Goal: Transaction & Acquisition: Download file/media

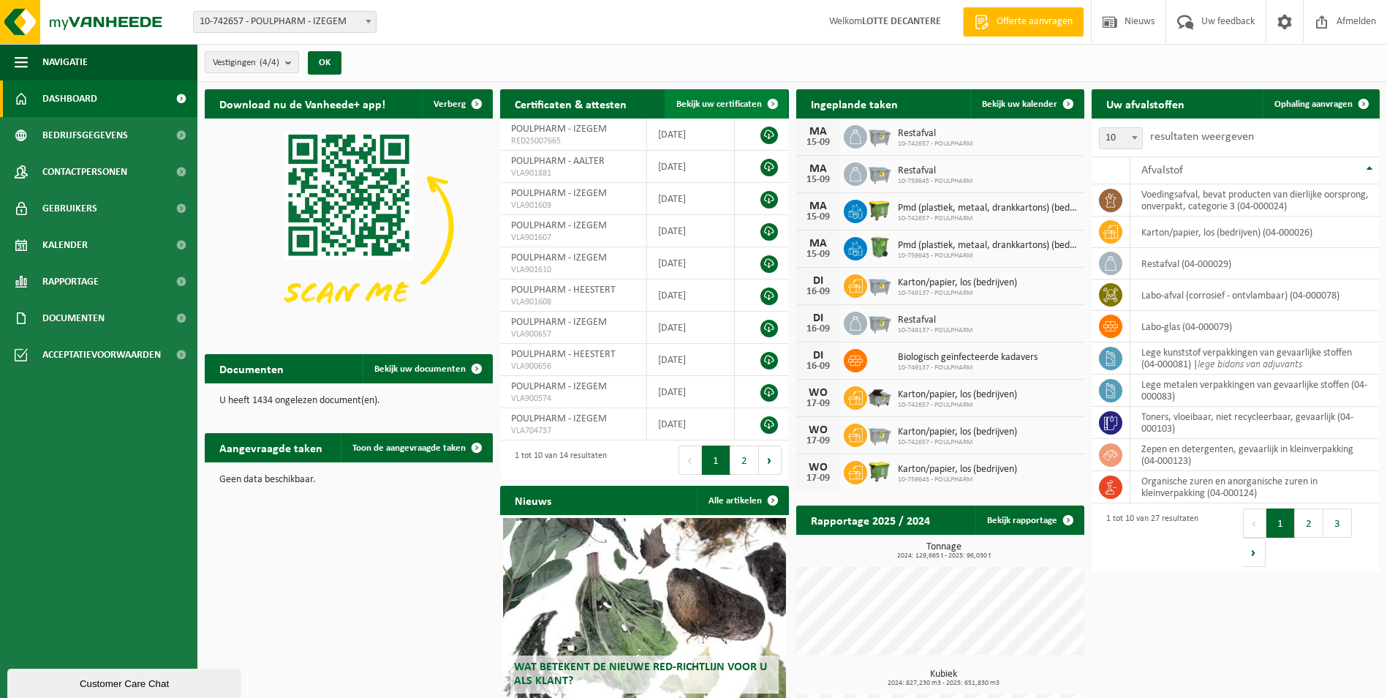
click at [720, 105] on span "Bekijk uw certificaten" at bounding box center [719, 104] width 86 height 10
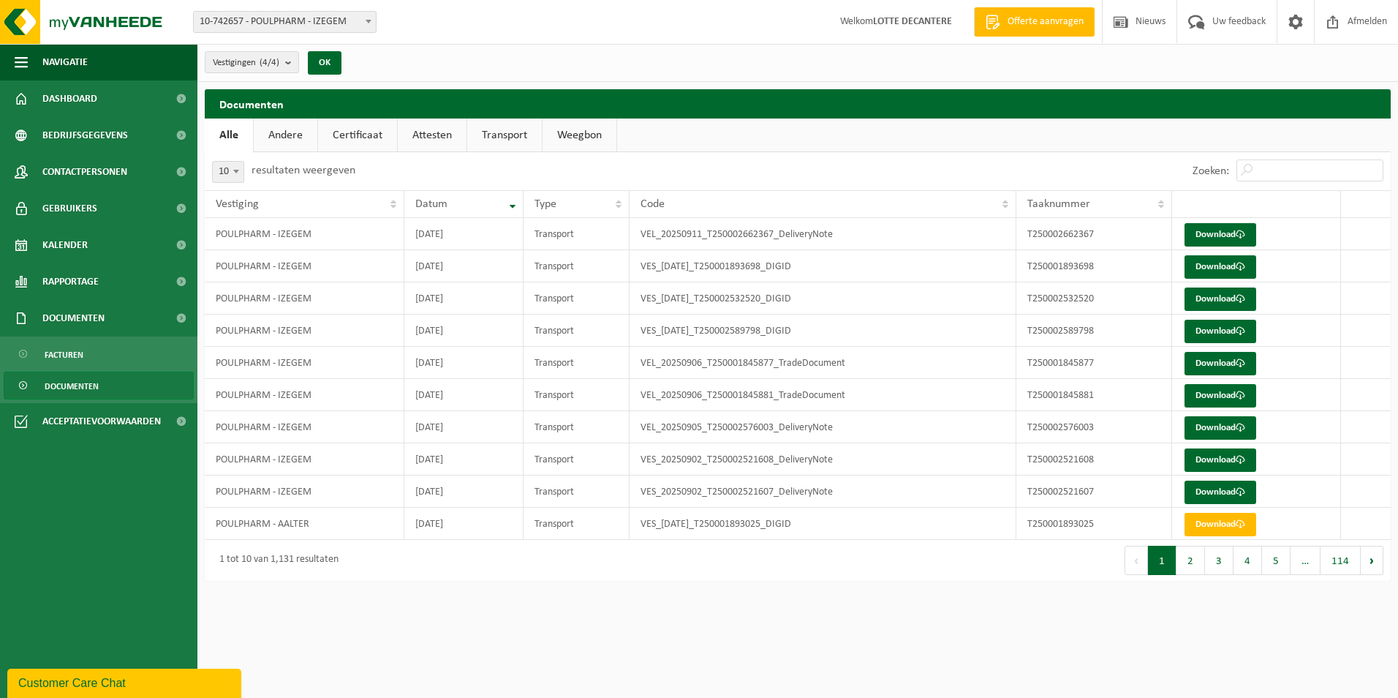
click at [437, 137] on link "Attesten" at bounding box center [432, 135] width 69 height 34
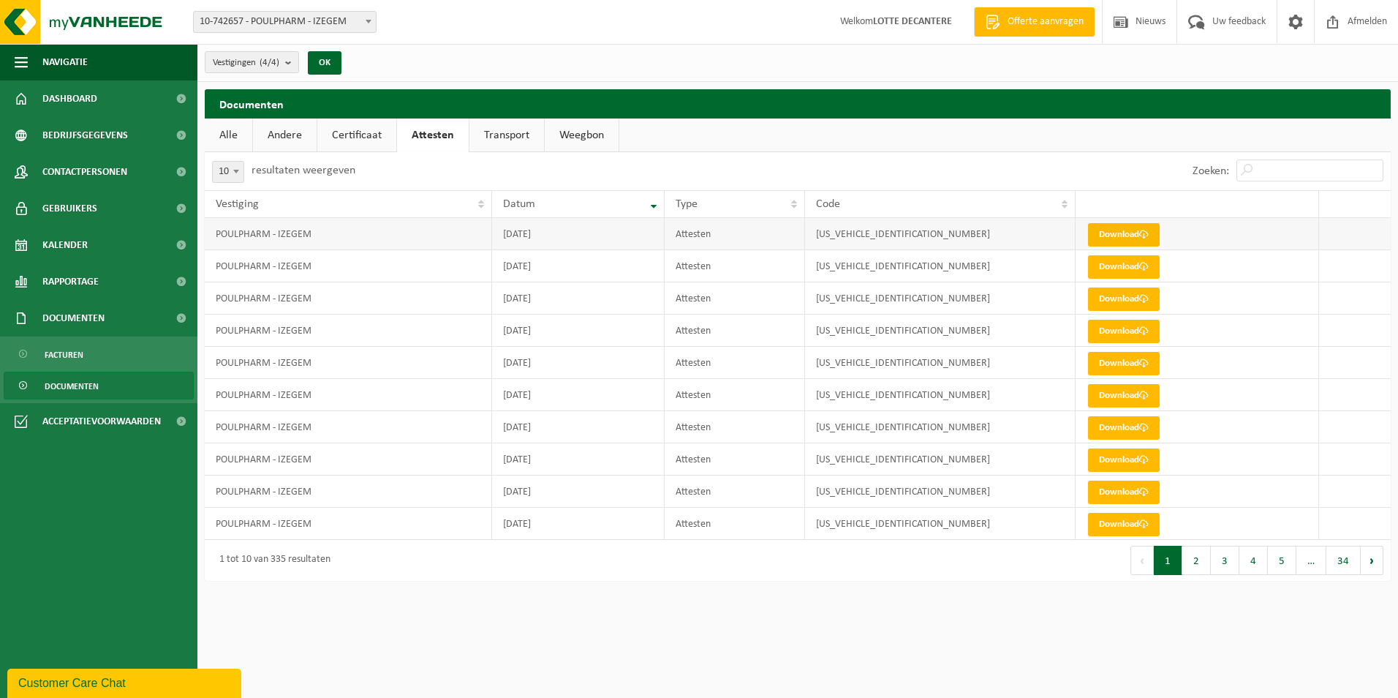
click at [1120, 238] on link "Download" at bounding box center [1124, 234] width 72 height 23
click at [1125, 271] on link "Download" at bounding box center [1124, 266] width 72 height 23
click at [1113, 292] on link "Download" at bounding box center [1124, 298] width 72 height 23
click at [1114, 361] on link "Download" at bounding box center [1124, 363] width 72 height 23
click at [1109, 367] on link "Download" at bounding box center [1124, 363] width 72 height 23
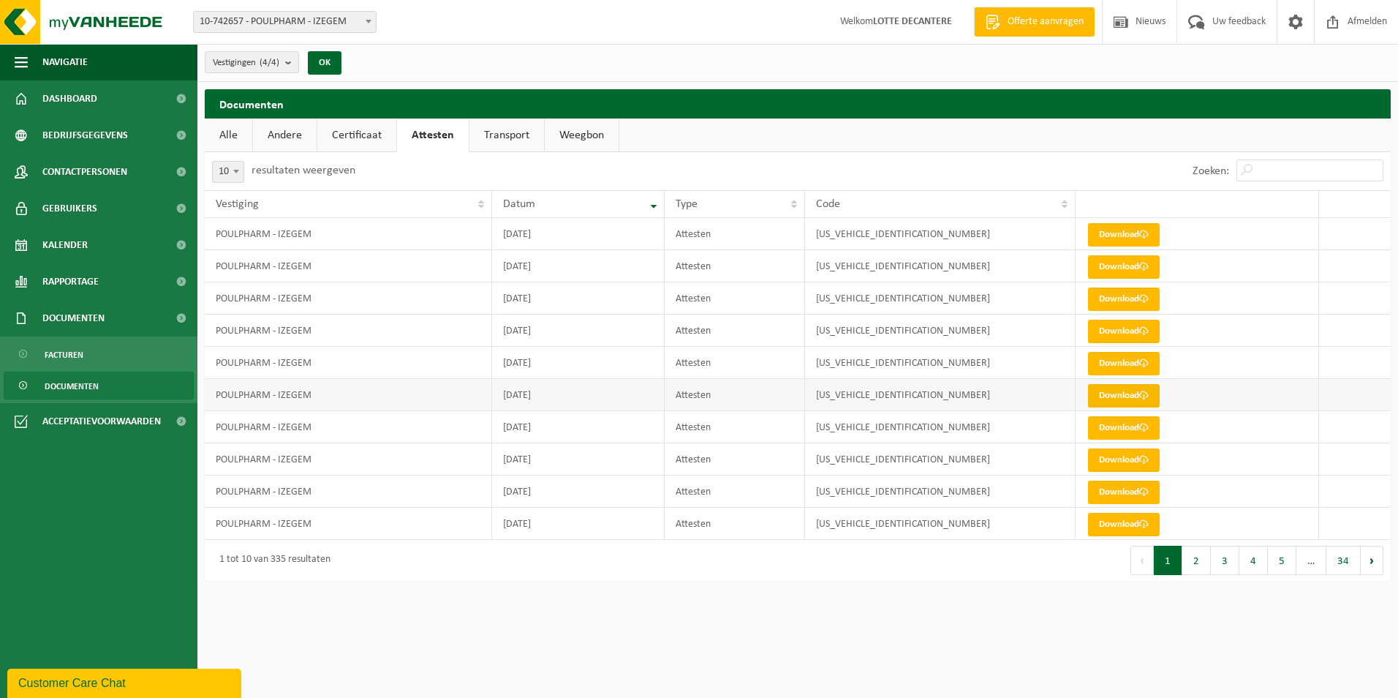
click at [1103, 391] on link "Download" at bounding box center [1124, 395] width 72 height 23
click at [1106, 423] on link "Download" at bounding box center [1124, 427] width 72 height 23
click at [1097, 457] on link "Download" at bounding box center [1124, 459] width 72 height 23
click at [1121, 495] on link "Download" at bounding box center [1124, 491] width 72 height 23
click at [1137, 526] on link "Download" at bounding box center [1124, 524] width 72 height 23
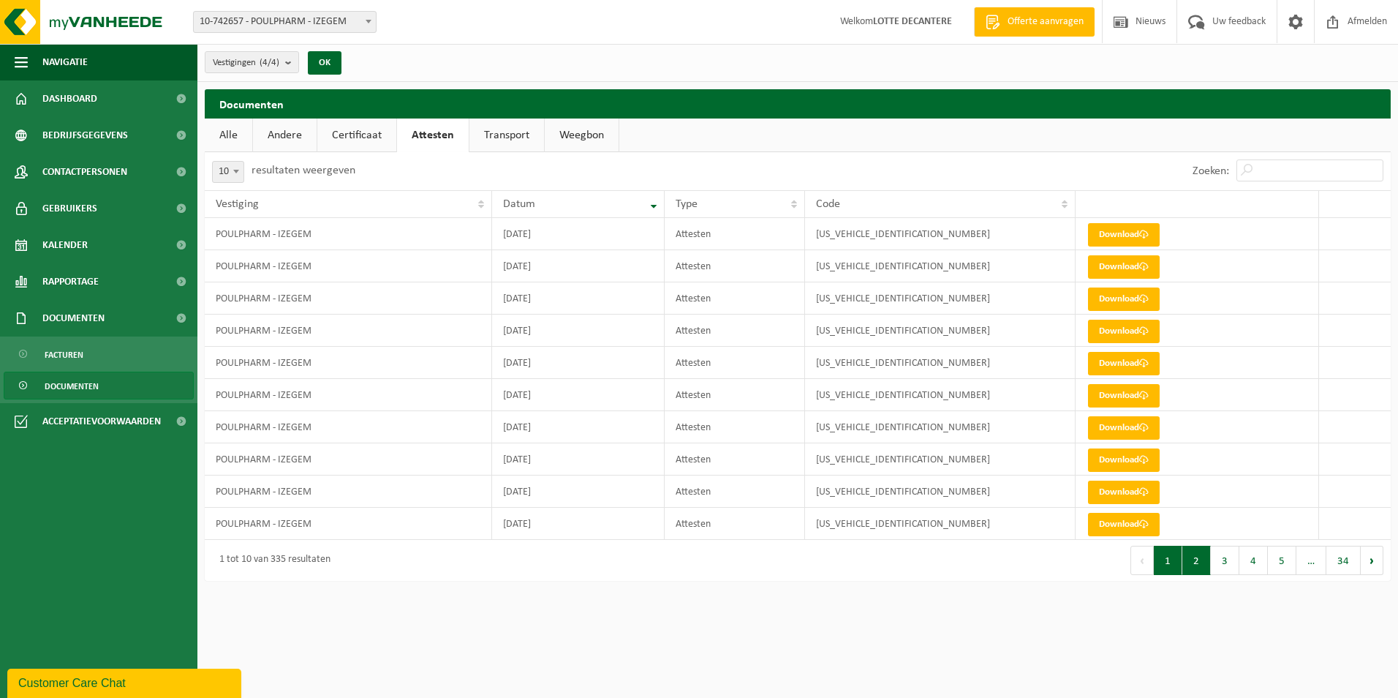
click at [1196, 562] on button "2" at bounding box center [1196, 560] width 29 height 29
click at [1117, 235] on link "Download" at bounding box center [1124, 234] width 72 height 23
click at [1142, 263] on span at bounding box center [1144, 267] width 10 height 10
click at [1116, 295] on link "Download" at bounding box center [1124, 298] width 72 height 23
click at [1113, 330] on link "Download" at bounding box center [1124, 331] width 72 height 23
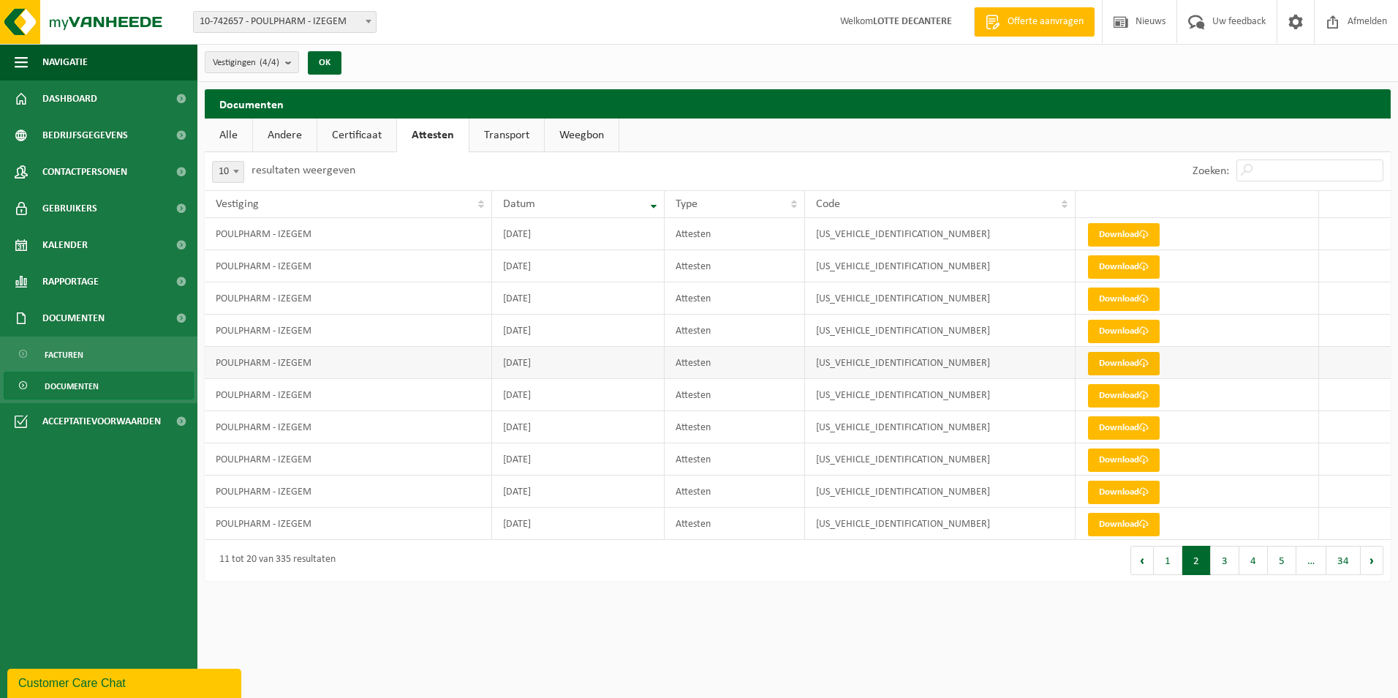
click at [1107, 360] on link "Download" at bounding box center [1124, 363] width 72 height 23
click at [1105, 396] on link "Download" at bounding box center [1124, 395] width 72 height 23
click at [1108, 396] on link "Download" at bounding box center [1124, 395] width 72 height 23
click at [1109, 423] on link "Download" at bounding box center [1124, 427] width 72 height 23
click at [1098, 459] on link "Download" at bounding box center [1124, 459] width 72 height 23
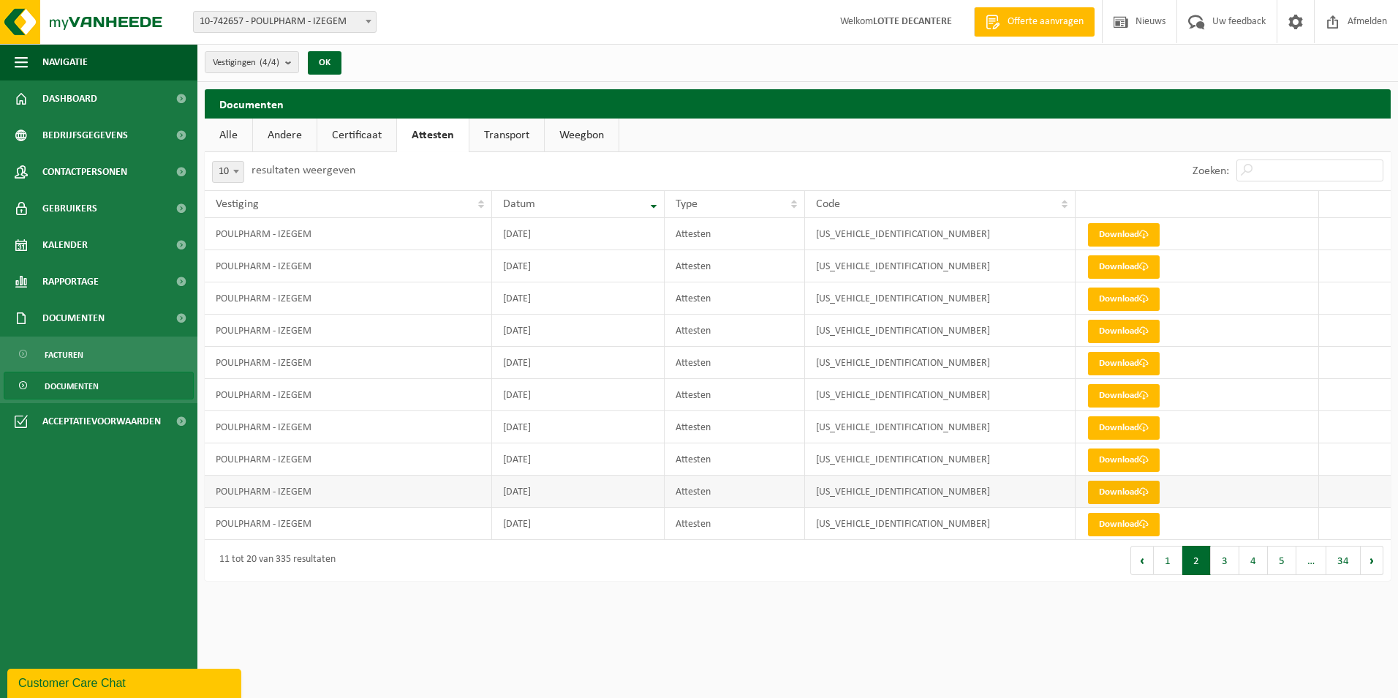
click at [1112, 486] on link "Download" at bounding box center [1124, 491] width 72 height 23
click at [1108, 527] on link "Download" at bounding box center [1124, 524] width 72 height 23
click at [1223, 565] on button "3" at bounding box center [1225, 560] width 29 height 29
click at [1101, 234] on link "Download" at bounding box center [1124, 234] width 72 height 23
click at [1127, 265] on link "Download" at bounding box center [1124, 266] width 72 height 23
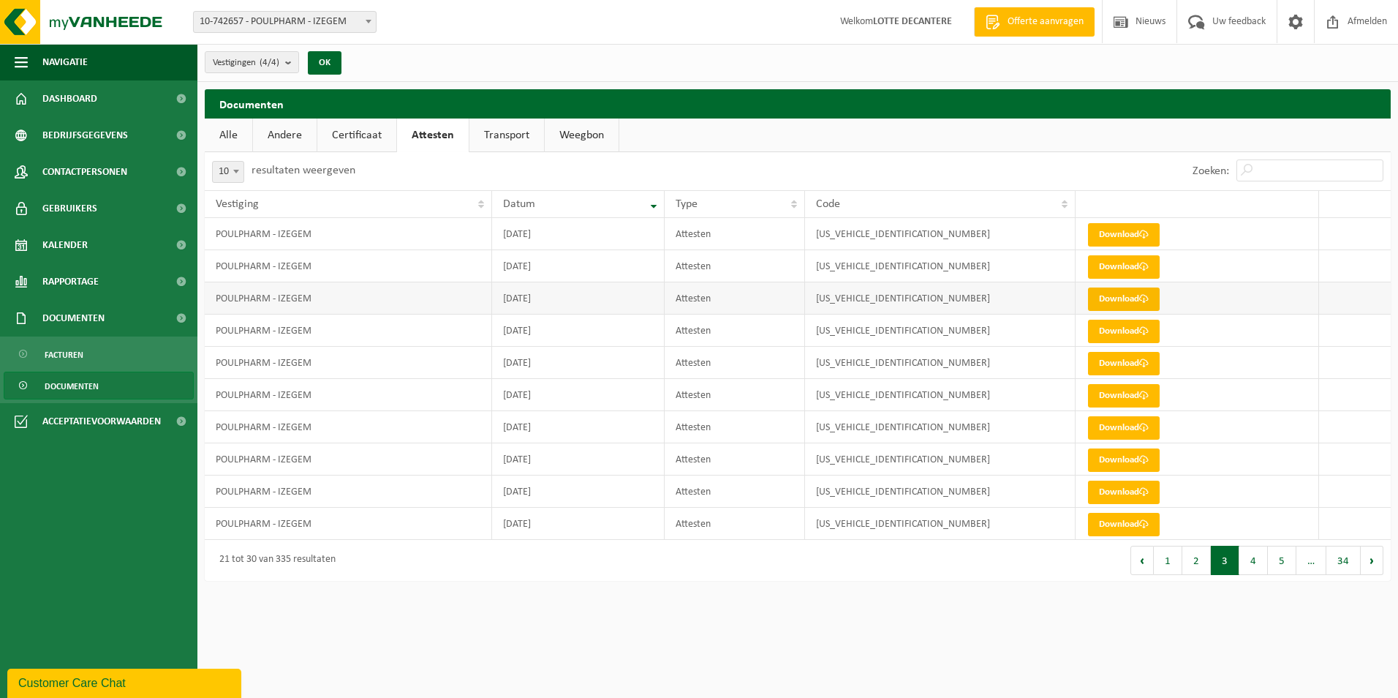
click at [1124, 297] on link "Download" at bounding box center [1124, 298] width 72 height 23
click at [1125, 332] on link "Download" at bounding box center [1124, 331] width 72 height 23
click at [1135, 363] on link "Download" at bounding box center [1124, 363] width 72 height 23
click at [1098, 395] on link "Download" at bounding box center [1124, 395] width 72 height 23
click at [1103, 430] on link "Download" at bounding box center [1124, 427] width 72 height 23
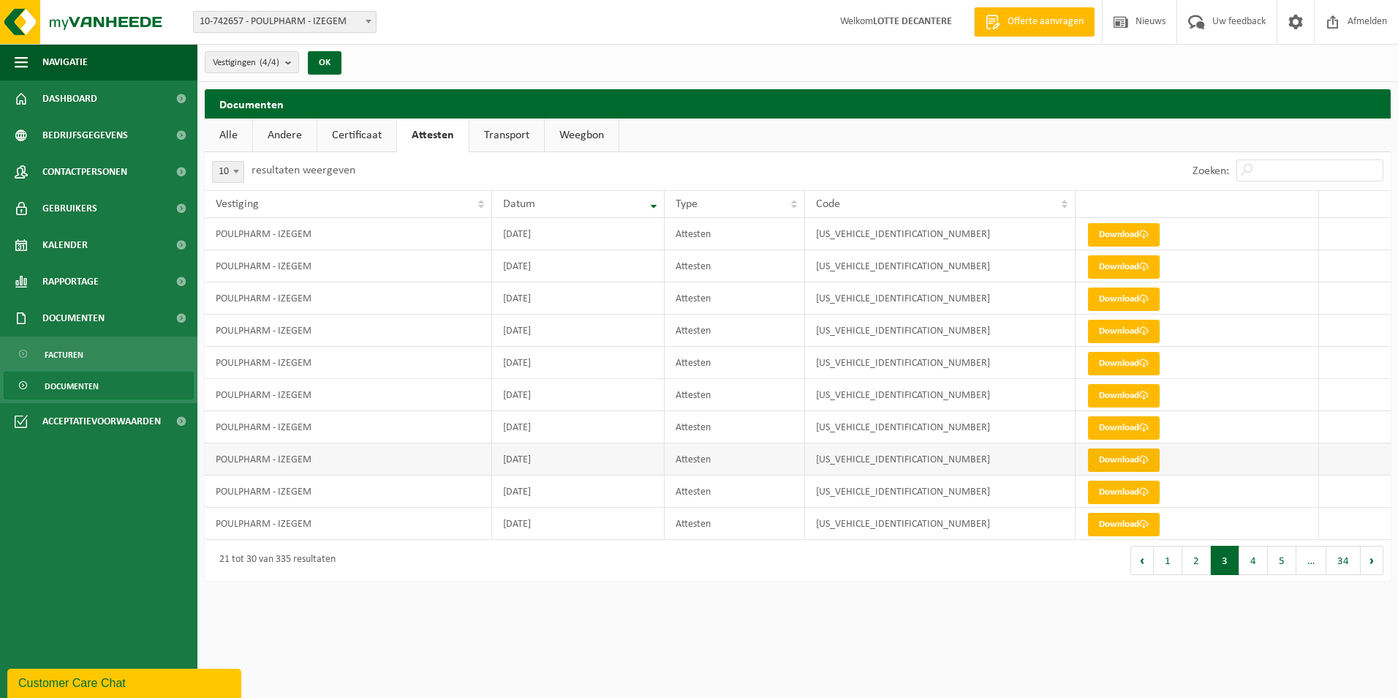
click at [1095, 459] on link "Download" at bounding box center [1124, 459] width 72 height 23
click at [1117, 486] on link "Download" at bounding box center [1124, 491] width 72 height 23
click at [1123, 519] on link "Download" at bounding box center [1124, 524] width 72 height 23
click at [1248, 563] on button "4" at bounding box center [1254, 560] width 29 height 29
click at [1108, 234] on link "Download" at bounding box center [1124, 234] width 72 height 23
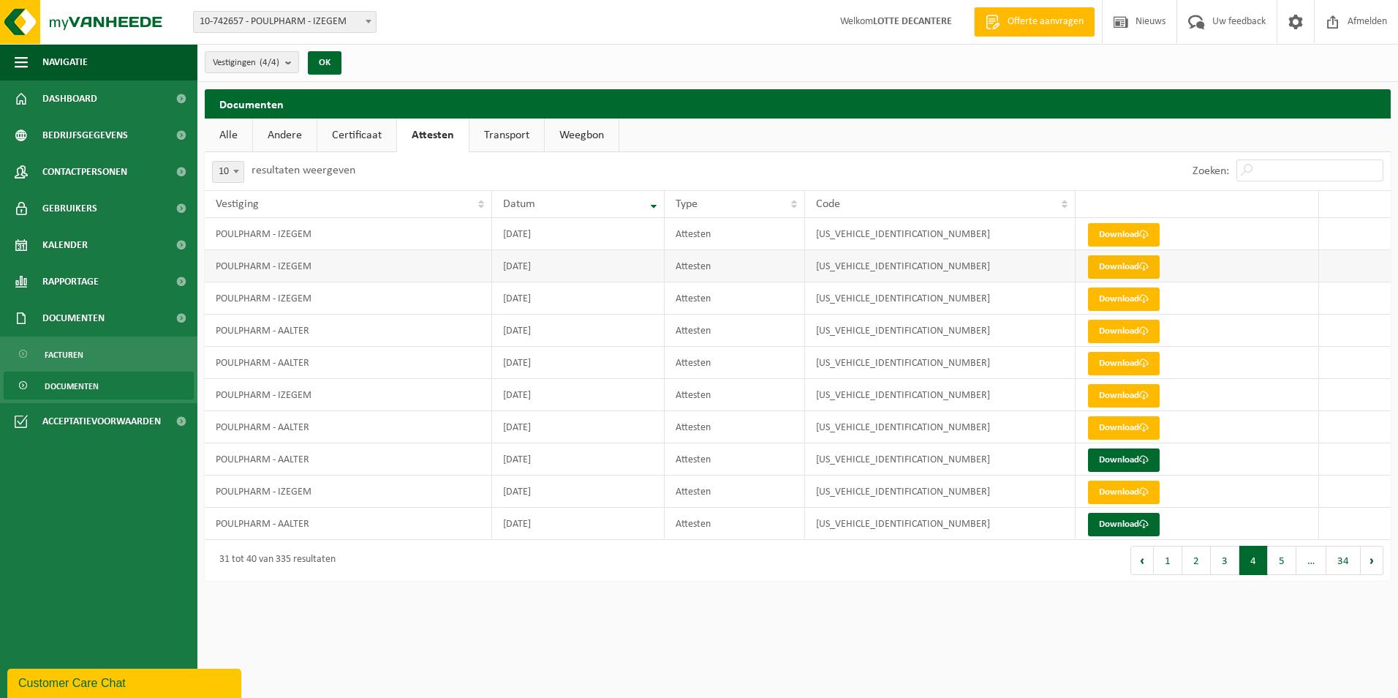
click at [1095, 269] on link "Download" at bounding box center [1124, 266] width 72 height 23
click at [1134, 303] on link "Download" at bounding box center [1124, 298] width 72 height 23
click at [1115, 329] on link "Download" at bounding box center [1124, 331] width 72 height 23
click at [1108, 363] on link "Download" at bounding box center [1124, 363] width 72 height 23
click at [1109, 396] on link "Download" at bounding box center [1124, 395] width 72 height 23
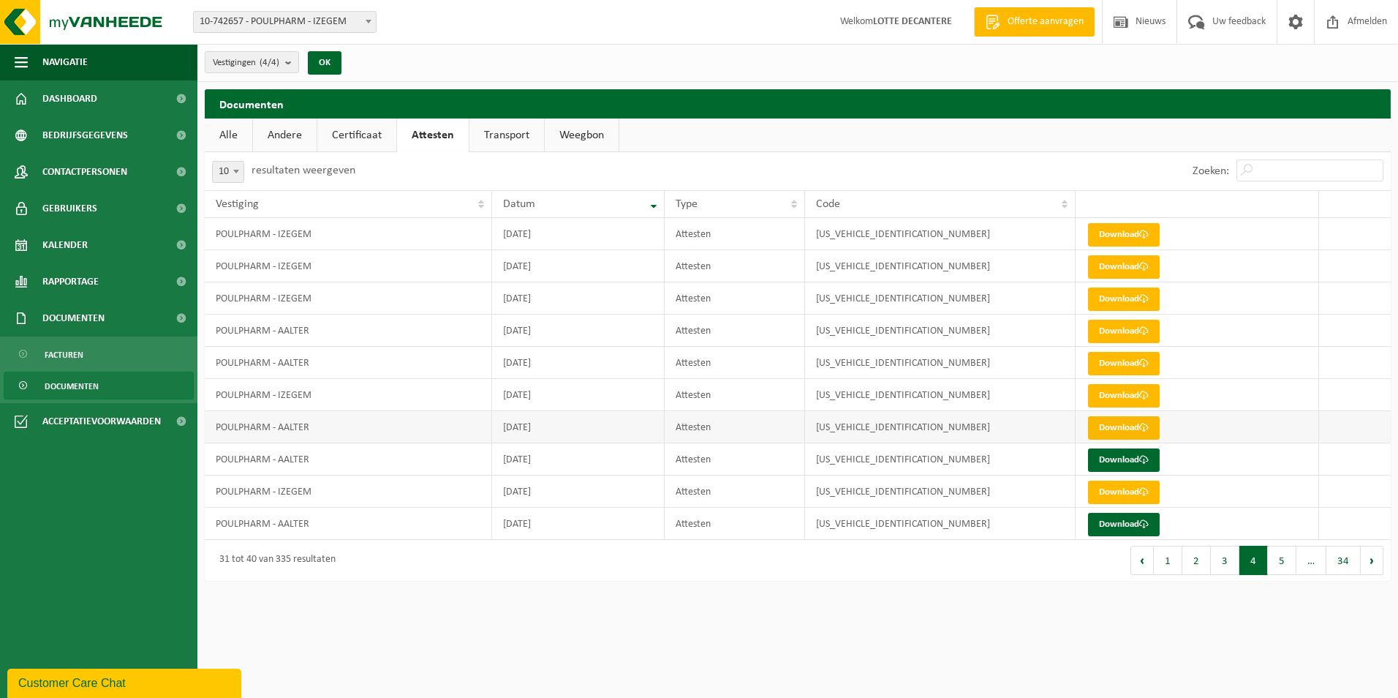
click at [1103, 420] on link "Download" at bounding box center [1124, 427] width 72 height 23
click at [1110, 453] on link "Download" at bounding box center [1124, 459] width 72 height 23
click at [1118, 484] on link "Download" at bounding box center [1124, 491] width 72 height 23
click at [1113, 521] on link "Download" at bounding box center [1124, 524] width 72 height 23
click at [1275, 562] on button "5" at bounding box center [1282, 560] width 29 height 29
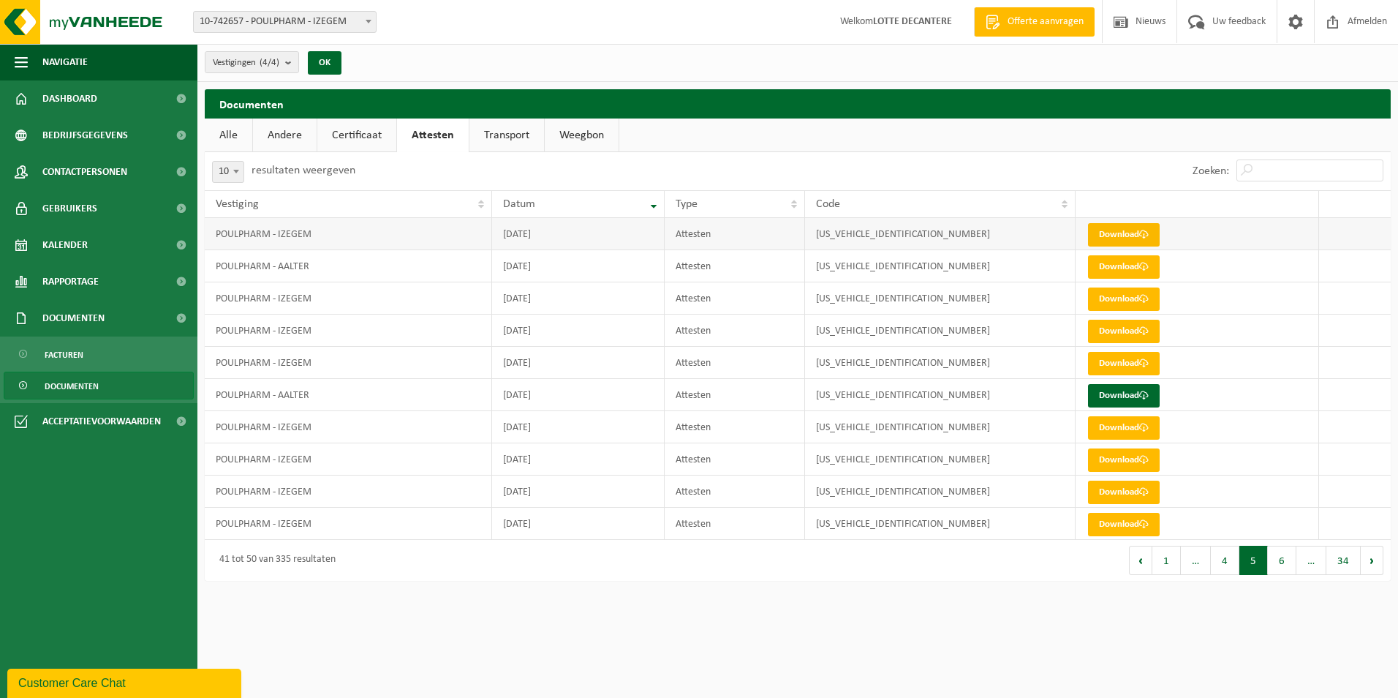
click at [1123, 238] on link "Download" at bounding box center [1124, 234] width 72 height 23
click at [1120, 268] on link "Download" at bounding box center [1124, 266] width 72 height 23
